Goal: Task Accomplishment & Management: Complete application form

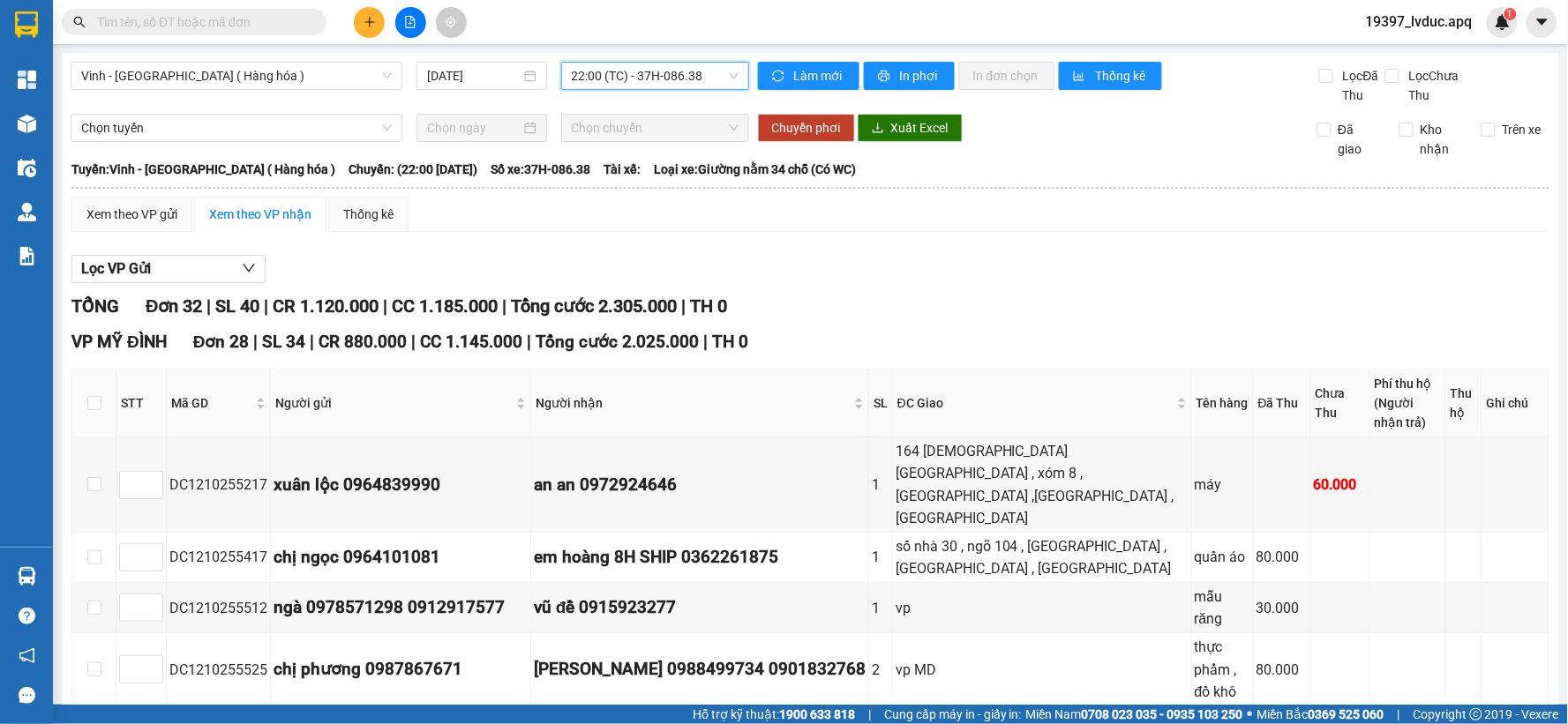
scroll to position [1253, 0]
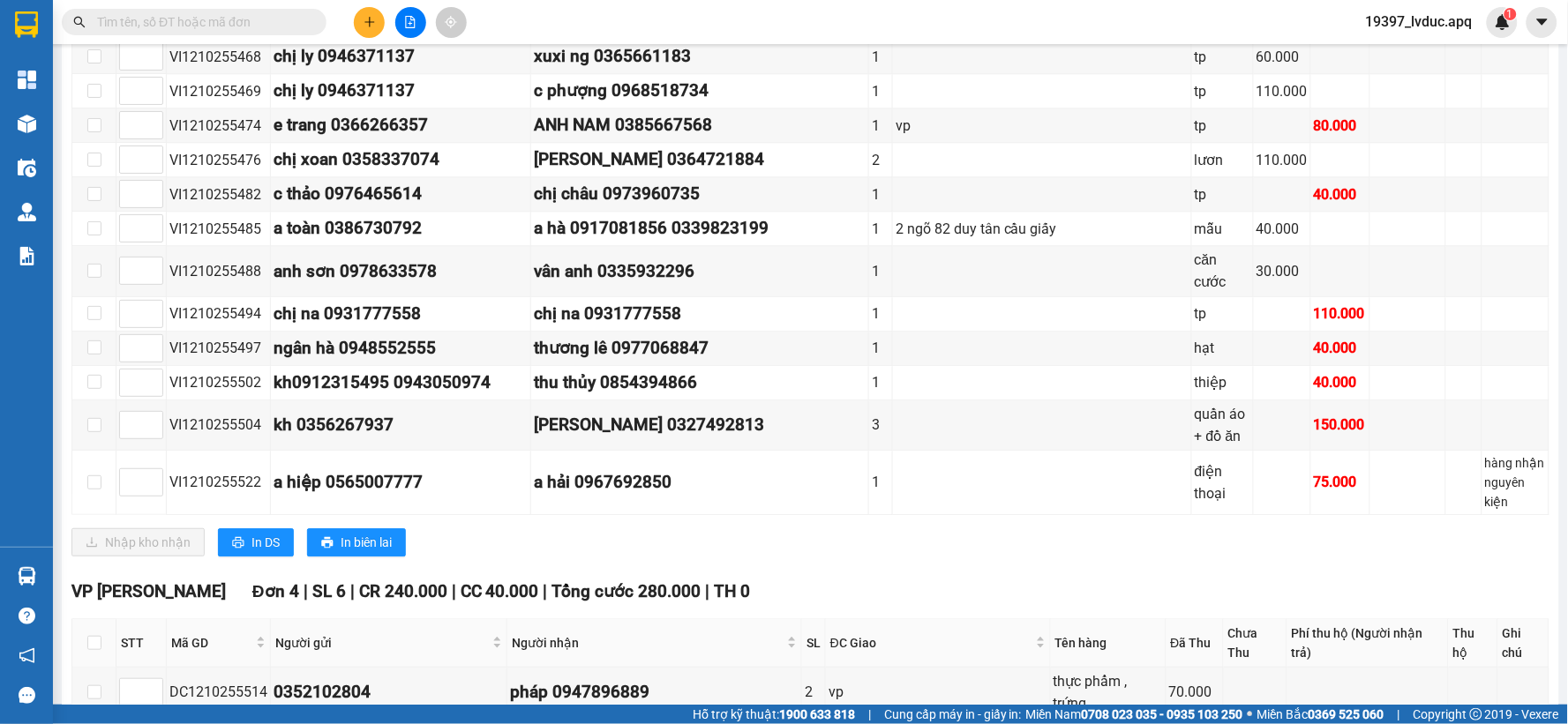
click at [376, 27] on button at bounding box center [370, 22] width 31 height 31
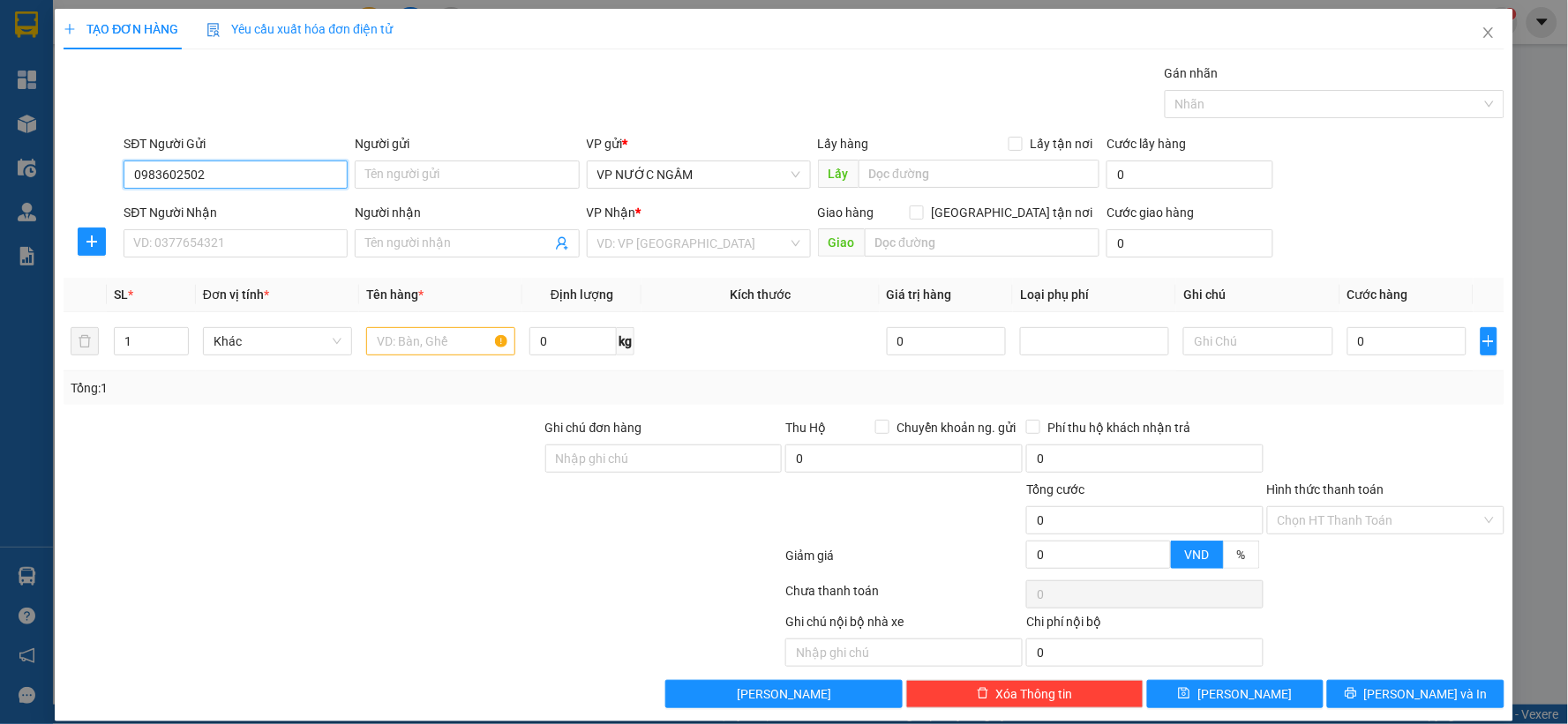
click at [170, 171] on input "0983602502" at bounding box center [235, 174] width 224 height 28
click at [172, 171] on input "0983602502" at bounding box center [235, 174] width 224 height 28
click at [199, 207] on div "0983652502" at bounding box center [234, 210] width 201 height 20
type input "0983652502"
click at [200, 235] on input "SĐT Người Nhận" at bounding box center [235, 243] width 224 height 28
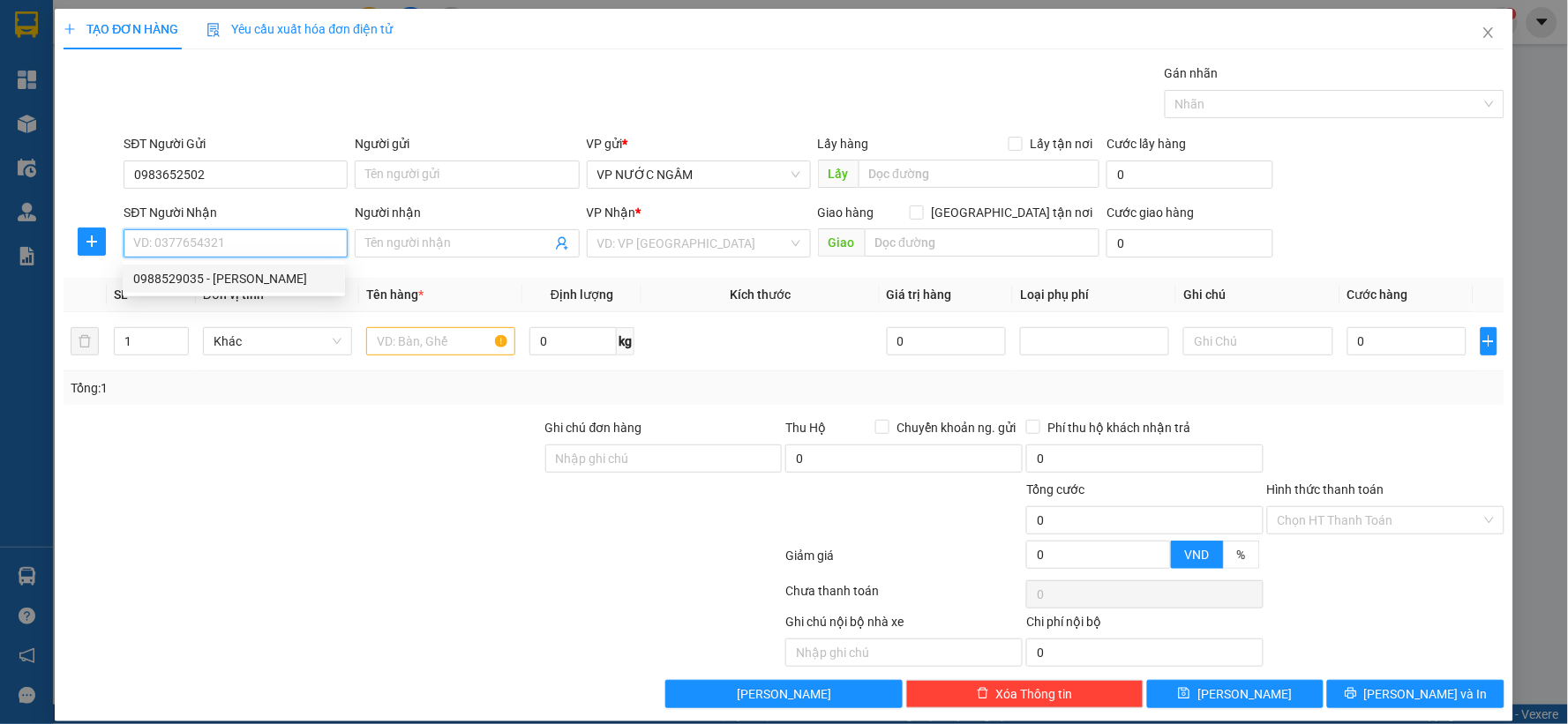
click at [222, 276] on div "0988529035 - [PERSON_NAME]" at bounding box center [234, 278] width 201 height 20
type input "0988529035"
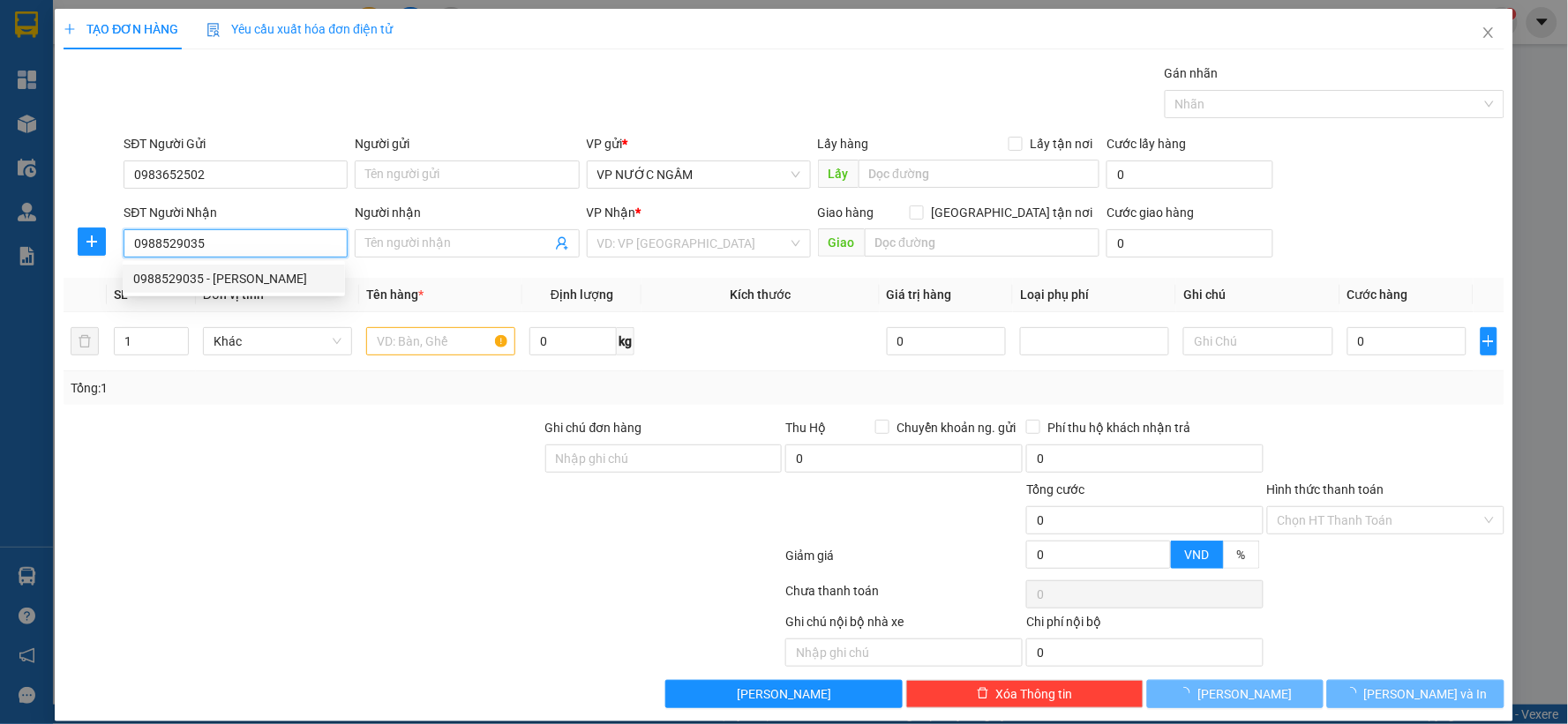
type input "[PERSON_NAME]"
checkbox input "true"
type input "109 hà huy tập"
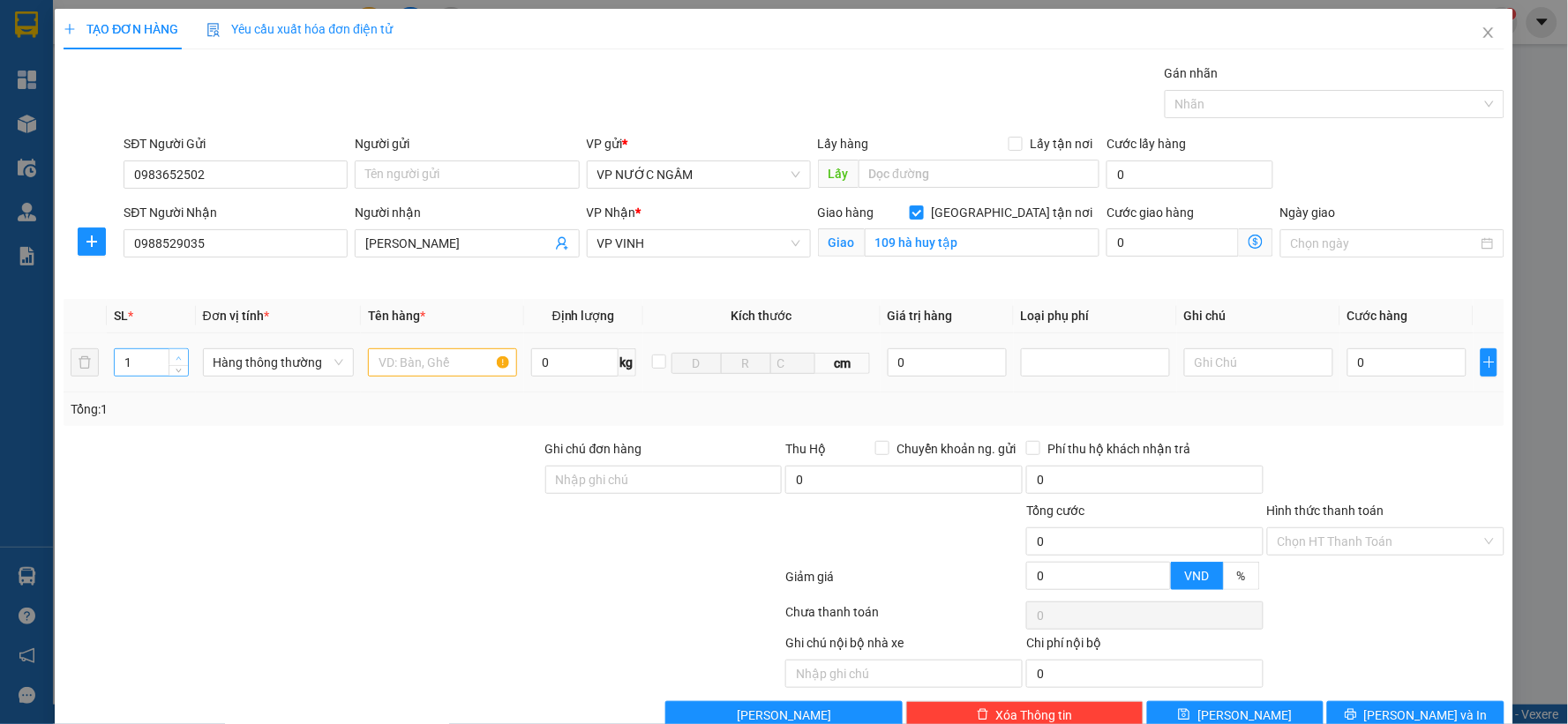
type input "2"
click at [186, 356] on span "Increase Value" at bounding box center [178, 357] width 20 height 16
click at [465, 363] on input "text" at bounding box center [442, 362] width 150 height 28
type input "hoa"
click at [1368, 362] on input "0" at bounding box center [1407, 362] width 119 height 28
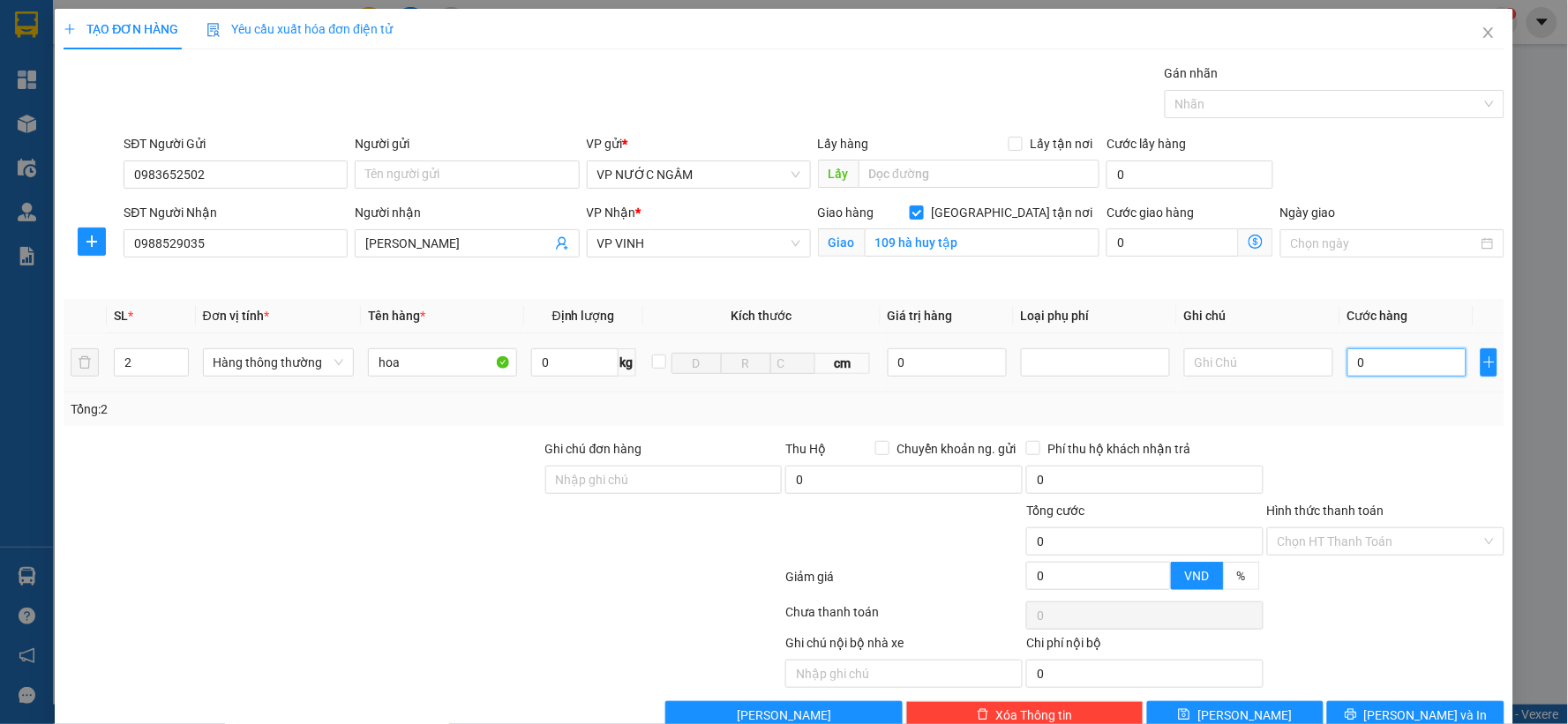
type input "5"
type input "50"
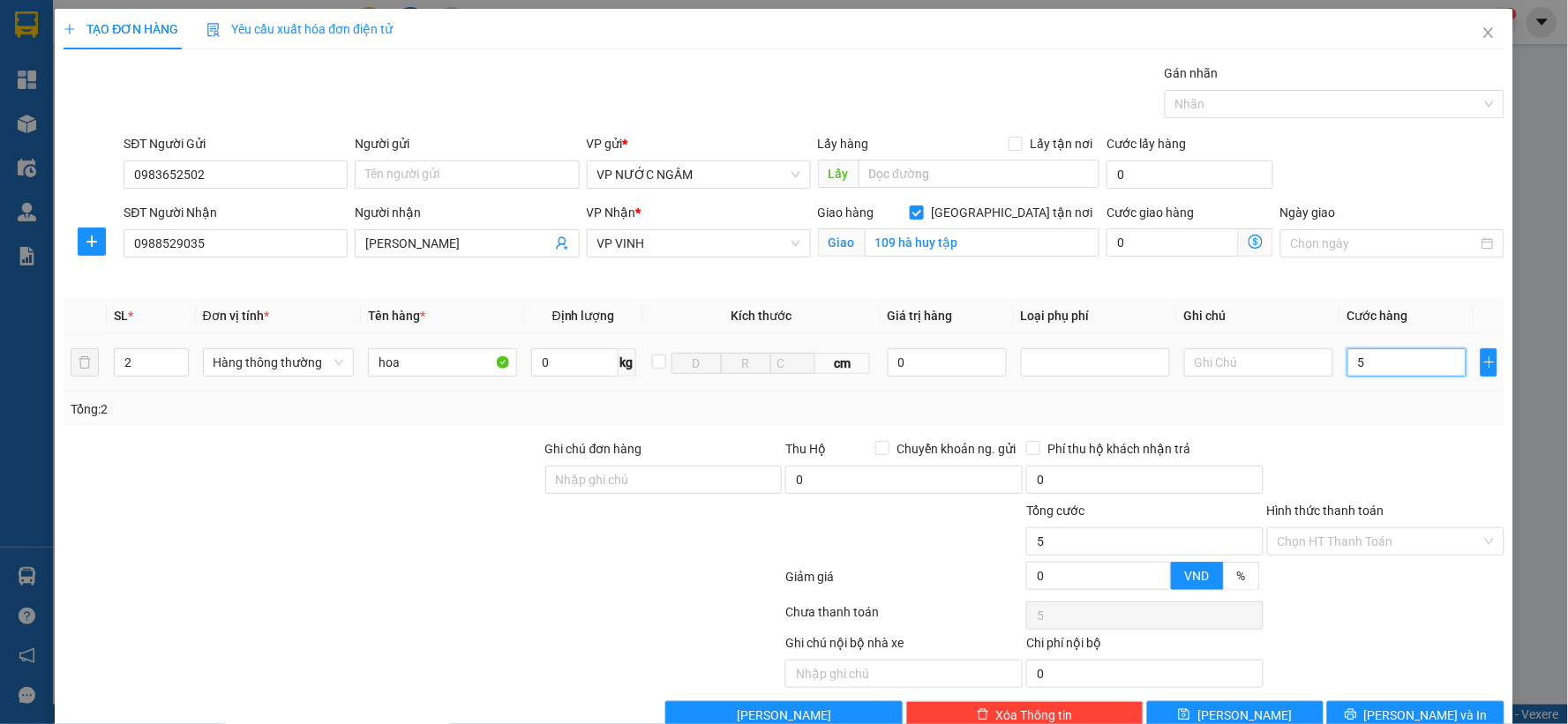
type input "50"
type input "500"
type input "500.000"
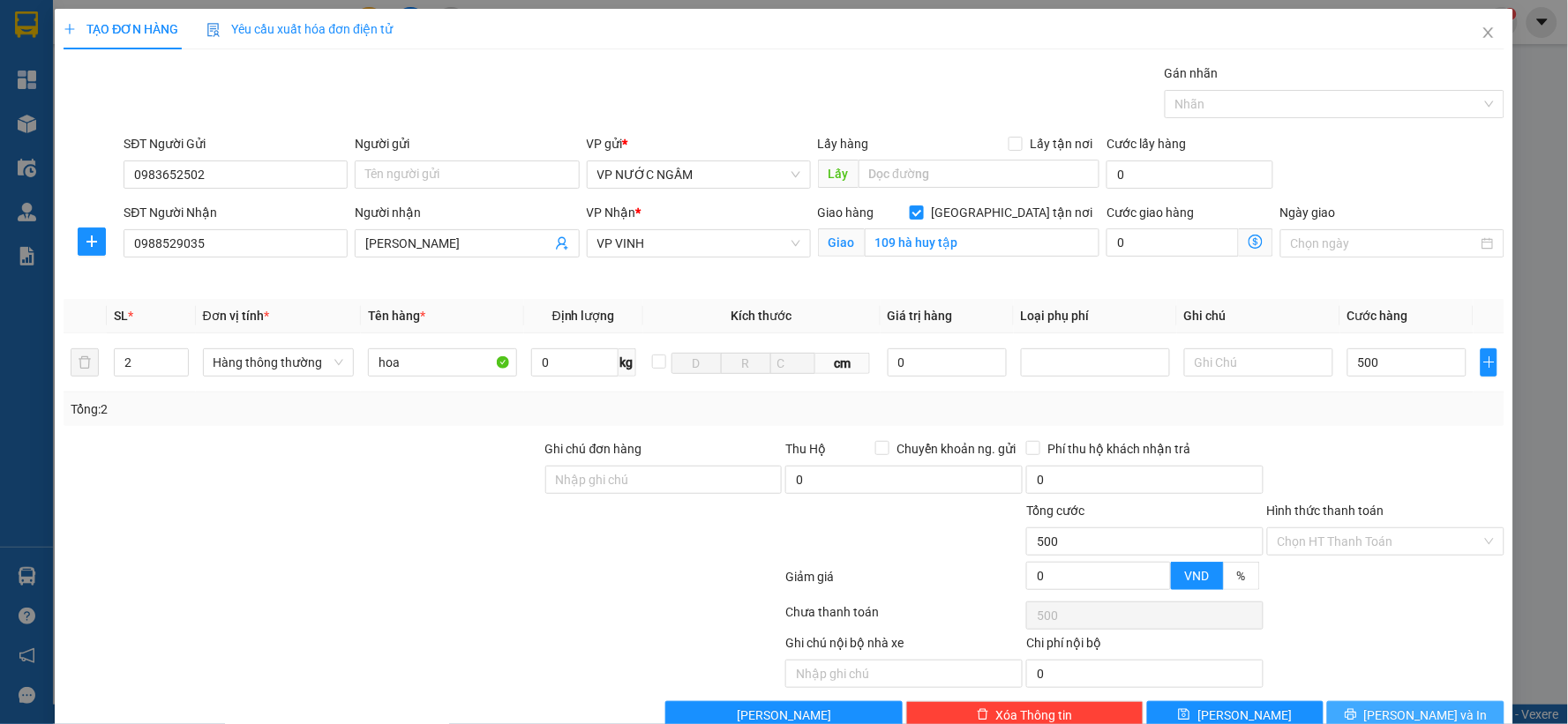
type input "500.000"
click at [1355, 715] on button "[PERSON_NAME] và In" at bounding box center [1415, 714] width 177 height 28
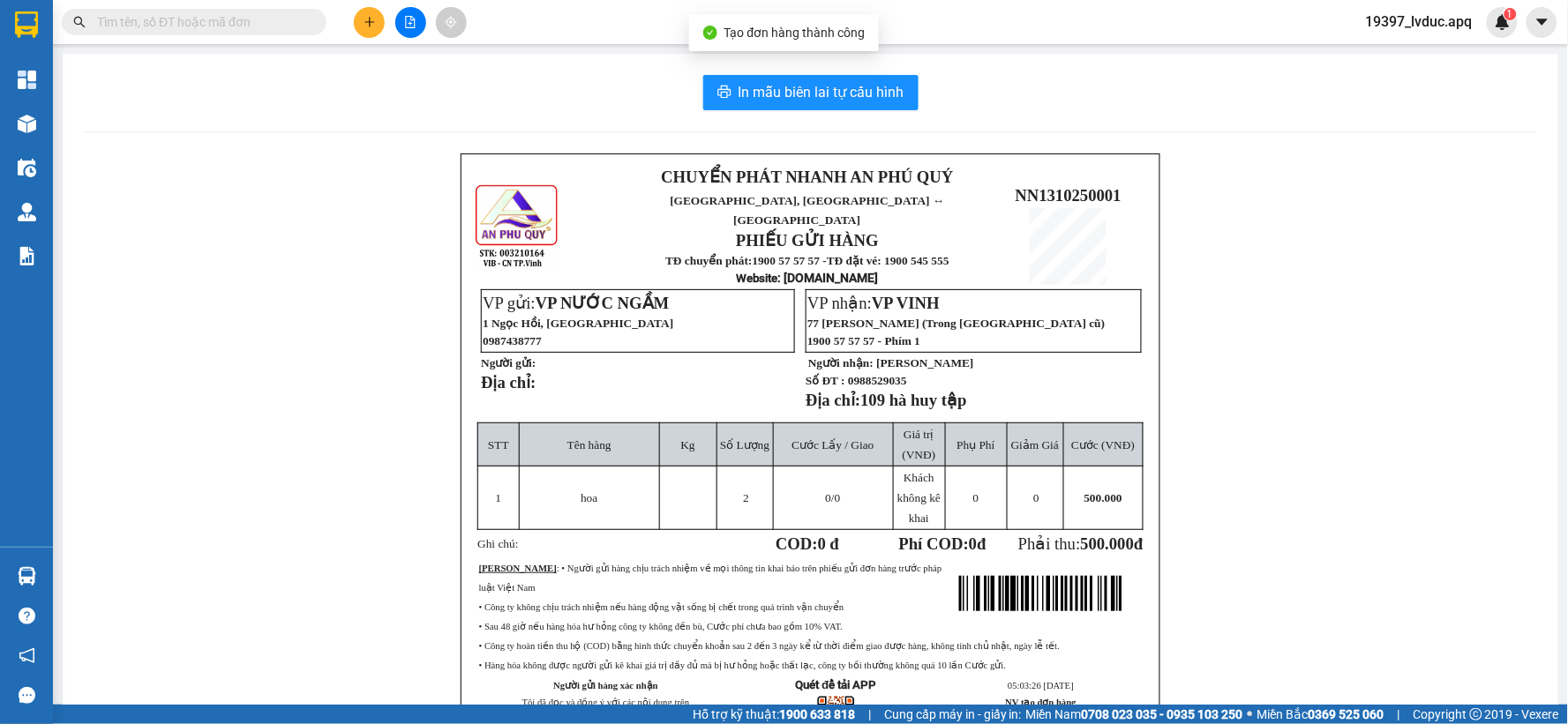
click at [858, 73] on div "In mẫu biên lai tự cấu hình CHUYỂN PHÁT NHANH AN [GEOGRAPHIC_DATA], [GEOGRAPHIC…" at bounding box center [810, 434] width 1496 height 761
click at [817, 86] on span "In mẫu biên lai tự cấu hình" at bounding box center [821, 92] width 166 height 22
